Goal: Find specific page/section: Find specific page/section

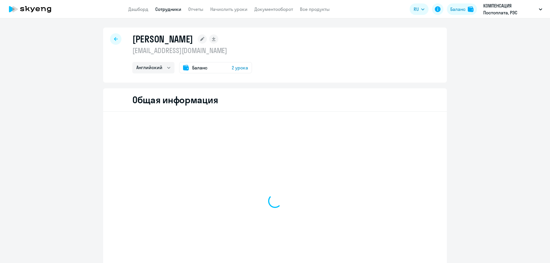
select select "english"
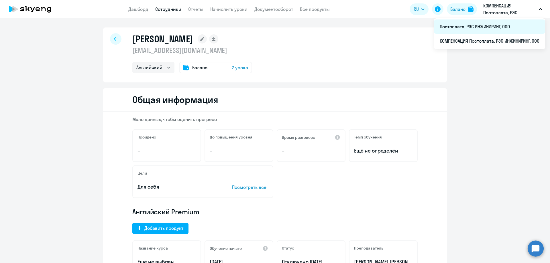
click at [481, 26] on li "Постоплата, РЭС ИНЖИНИРИНГ, ООО" at bounding box center [489, 26] width 111 height 14
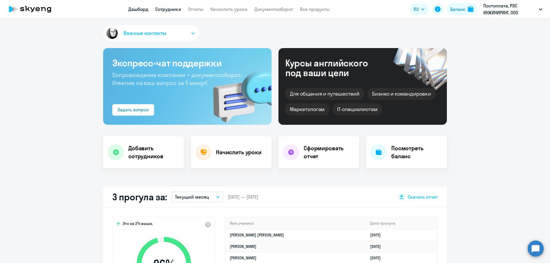
click at [165, 11] on link "Сотрудники" at bounding box center [168, 9] width 26 height 6
select select "30"
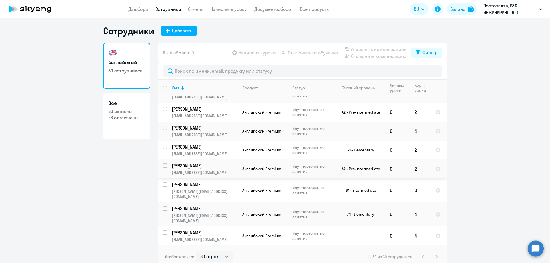
scroll to position [3, 0]
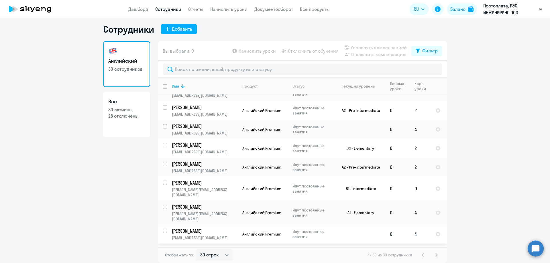
click at [191, 228] on p "[PERSON_NAME]" at bounding box center [204, 231] width 65 height 6
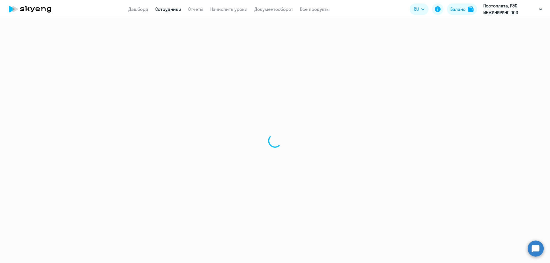
select select "english"
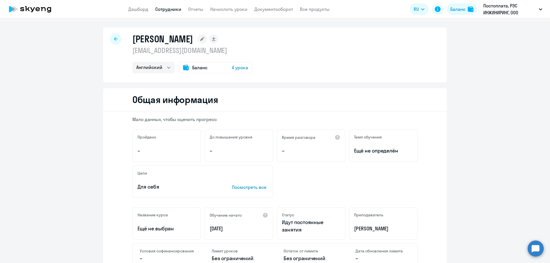
click at [160, 9] on link "Сотрудники" at bounding box center [168, 9] width 26 height 6
select select "30"
